Goal: Task Accomplishment & Management: Complete application form

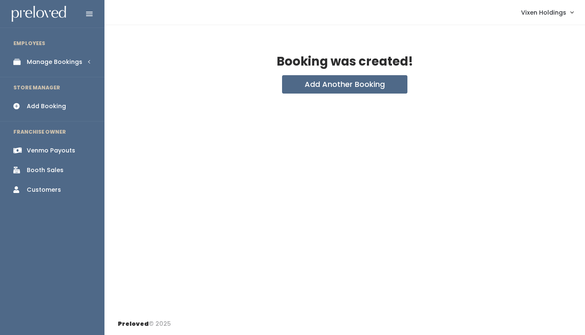
click at [51, 61] on div "Manage Bookings" at bounding box center [55, 62] width 56 height 9
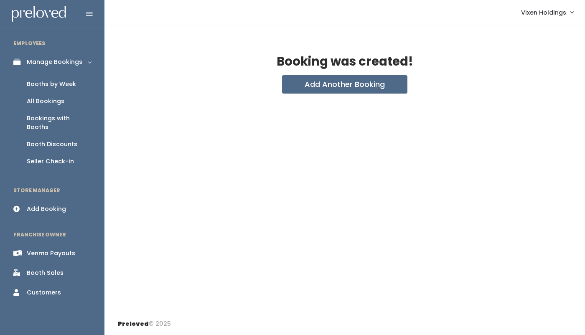
click at [53, 140] on div "Booth Discounts" at bounding box center [52, 144] width 51 height 9
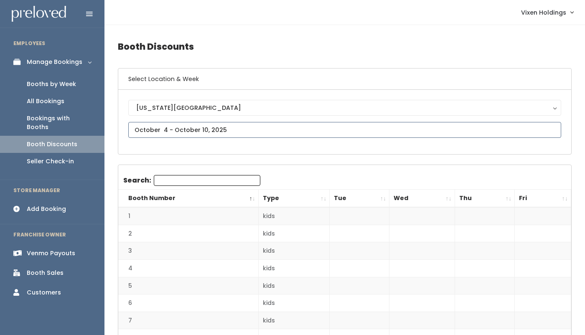
click at [175, 132] on input "text" at bounding box center [344, 130] width 433 height 16
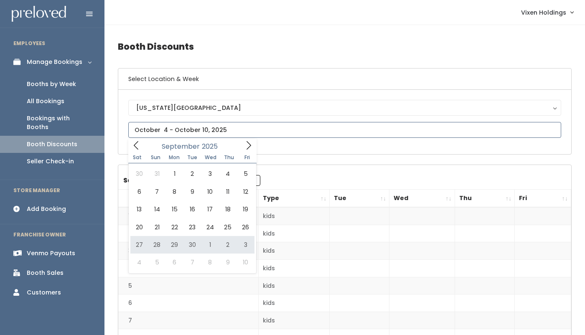
type input "September 27 to October 3"
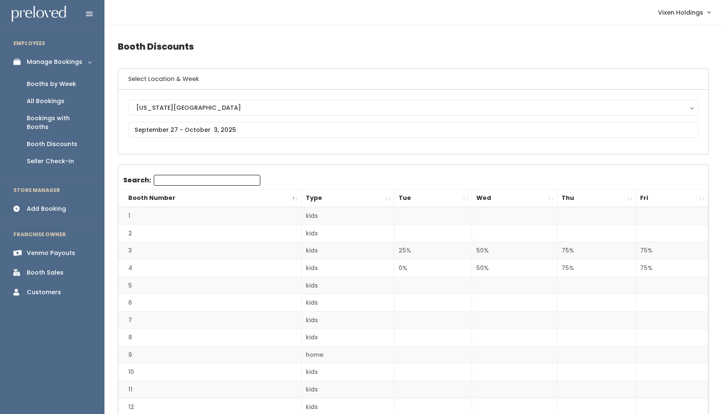
click at [55, 205] on div "Add Booking" at bounding box center [46, 209] width 39 height 9
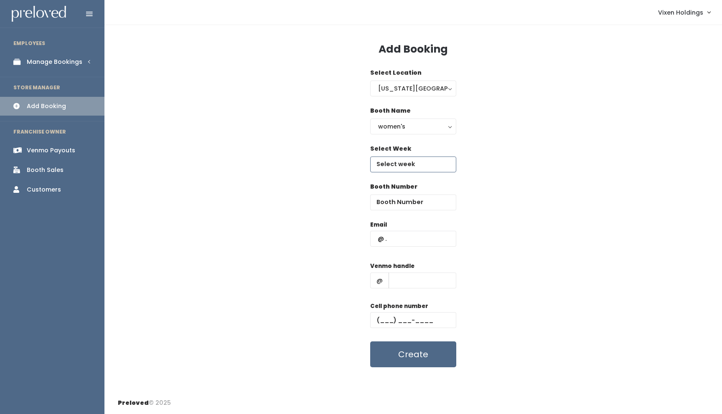
click at [402, 164] on input "text" at bounding box center [413, 165] width 86 height 16
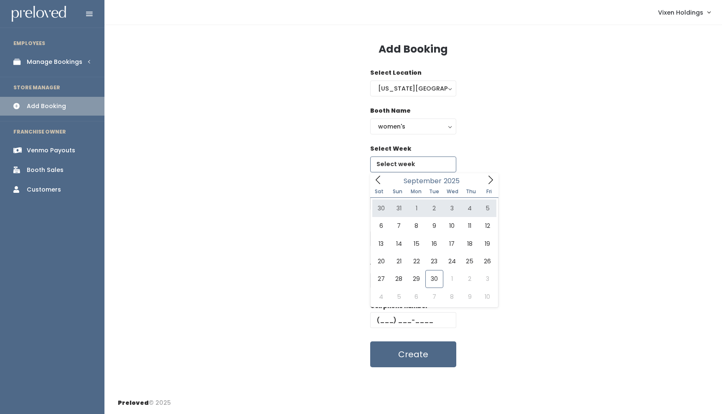
click at [490, 178] on icon at bounding box center [490, 179] width 9 height 9
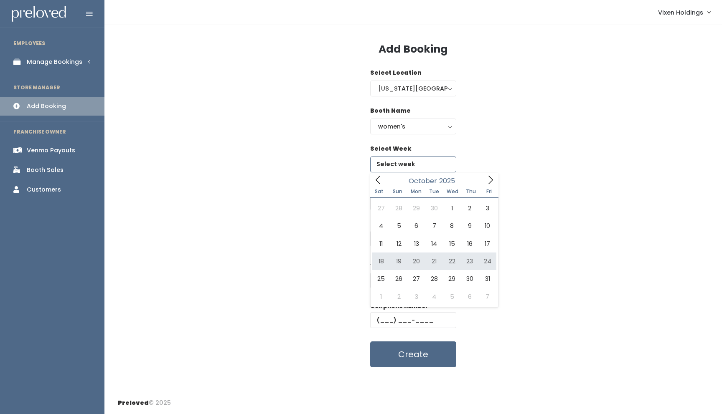
type input "[DATE] to [DATE]"
click at [347, 205] on div "Booth Number" at bounding box center [413, 202] width 591 height 38
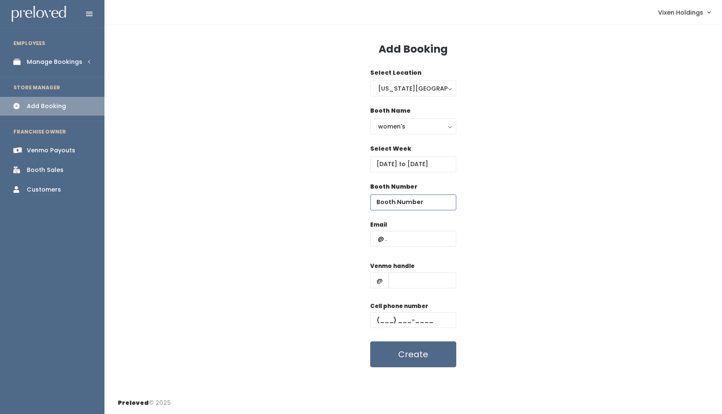
click at [397, 203] on input "number" at bounding box center [413, 203] width 86 height 16
type input "19"
click at [376, 241] on input "text" at bounding box center [413, 239] width 86 height 16
type input "sls052001@gmail.com"
click at [404, 276] on input "text" at bounding box center [422, 281] width 68 height 16
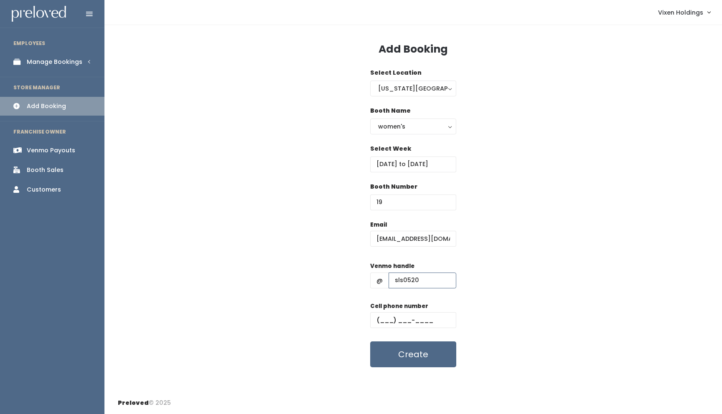
type input "sls0520"
click at [377, 320] on input "text" at bounding box center [413, 320] width 86 height 16
type input "(405) 220-7343"
click at [411, 359] on button "Create" at bounding box center [413, 355] width 86 height 26
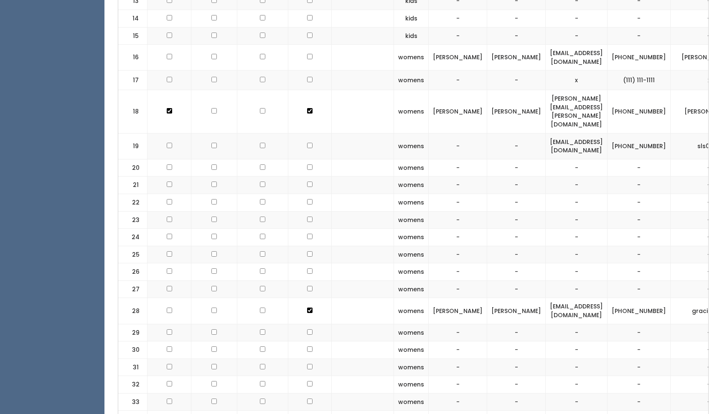
click at [307, 143] on input "checkbox" at bounding box center [309, 145] width 5 height 5
checkbox input "true"
